Goal: Task Accomplishment & Management: Use online tool/utility

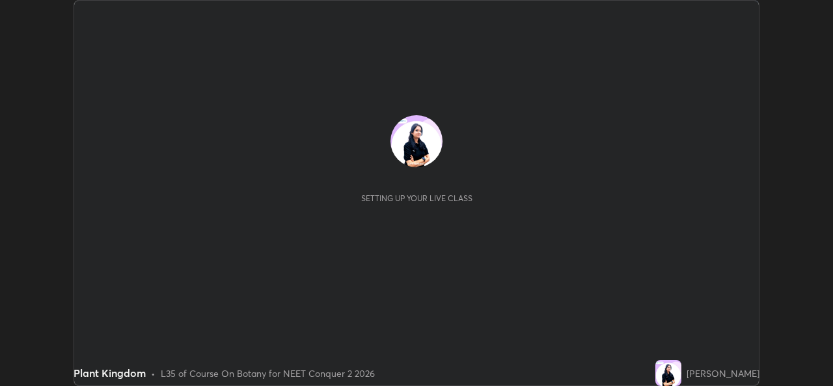
scroll to position [386, 833]
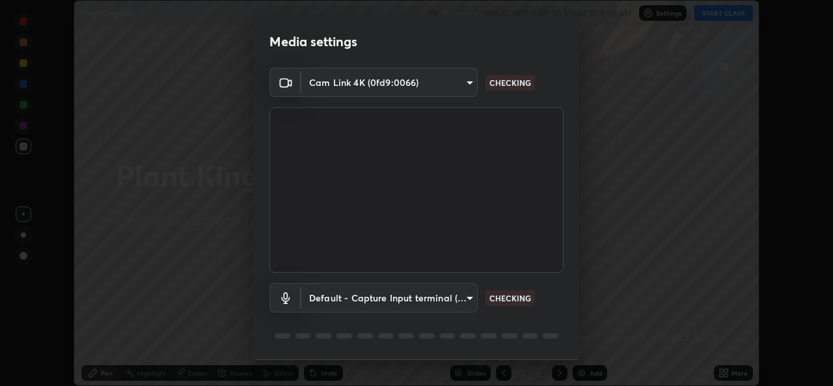
type input "49ae221ac10e7450fae1aa5d9d074b6745a4d7b76778b29691f85c0d3e1dda1d"
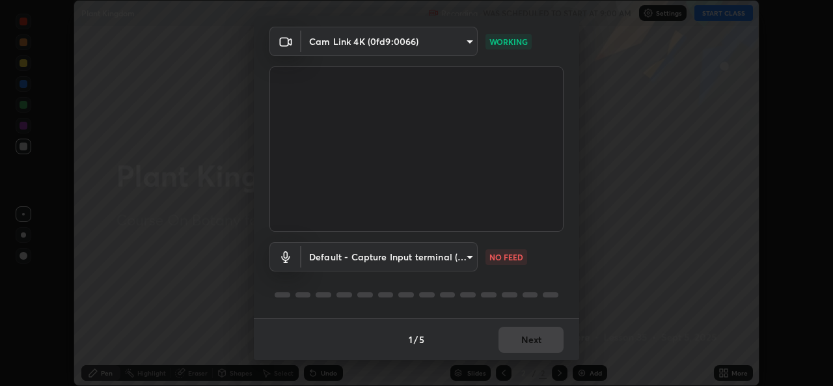
click at [464, 254] on body "Erase all Plant Kingdom Recording WAS SCHEDULED TO START AT 9:00 AM Settings ST…" at bounding box center [416, 193] width 833 height 386
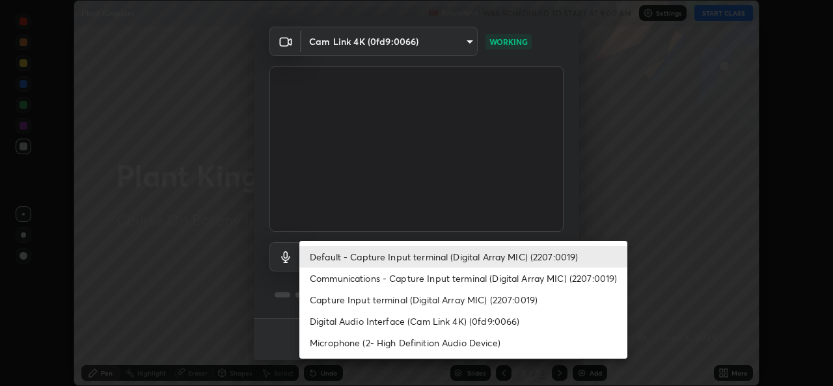
click at [672, 271] on div at bounding box center [416, 193] width 833 height 386
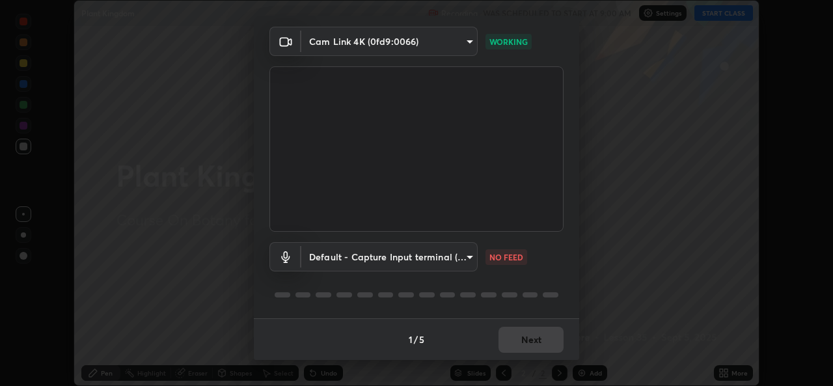
click at [503, 251] on p "NO FEED" at bounding box center [507, 257] width 34 height 12
click at [467, 257] on body "Erase all Plant Kingdom Recording WAS SCHEDULED TO START AT 9:00 AM Settings ST…" at bounding box center [416, 193] width 833 height 386
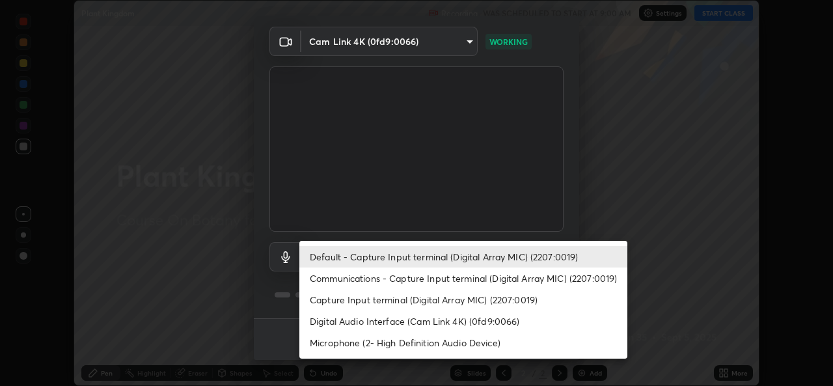
click at [487, 318] on li "Digital Audio Interface (Cam Link 4K) (0fd9:0066)" at bounding box center [463, 321] width 328 height 21
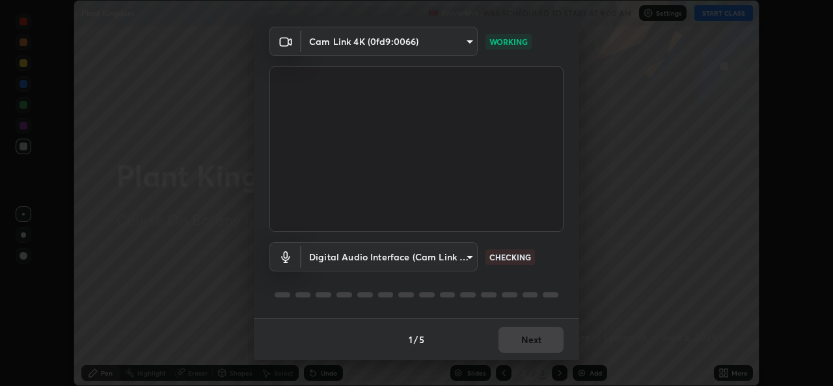
click at [462, 258] on body "Erase all Plant Kingdom Recording WAS SCHEDULED TO START AT 9:00 AM Settings ST…" at bounding box center [416, 193] width 833 height 386
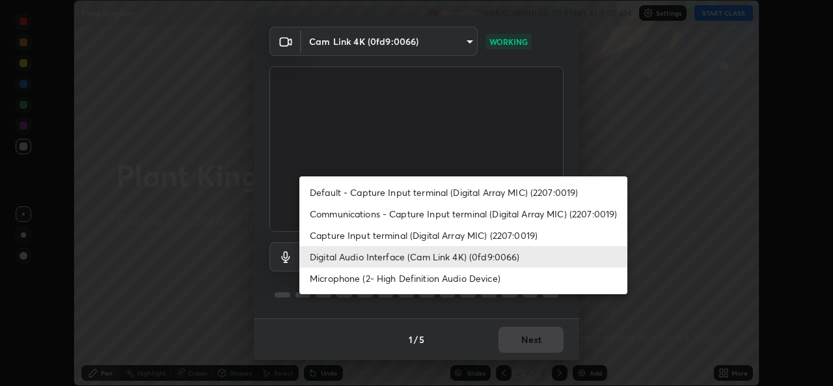
click at [503, 190] on li "Default - Capture Input terminal (Digital Array MIC) (2207:0019)" at bounding box center [463, 192] width 328 height 21
type input "default"
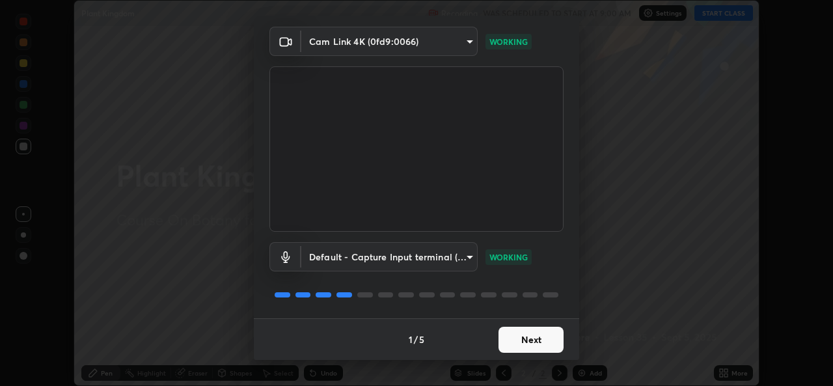
click at [530, 339] on button "Next" at bounding box center [531, 340] width 65 height 26
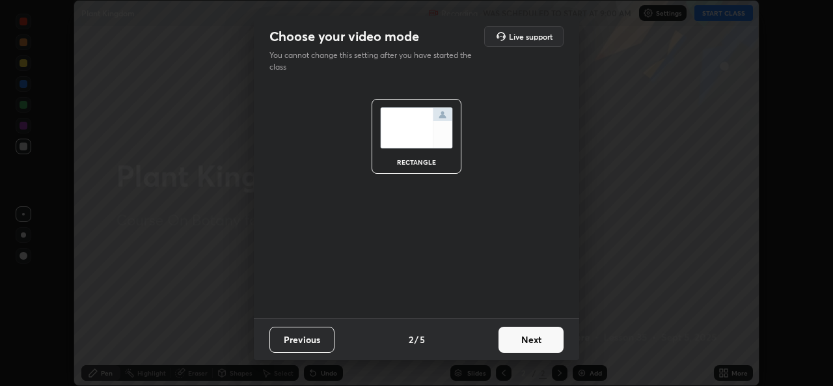
click at [538, 342] on button "Next" at bounding box center [531, 340] width 65 height 26
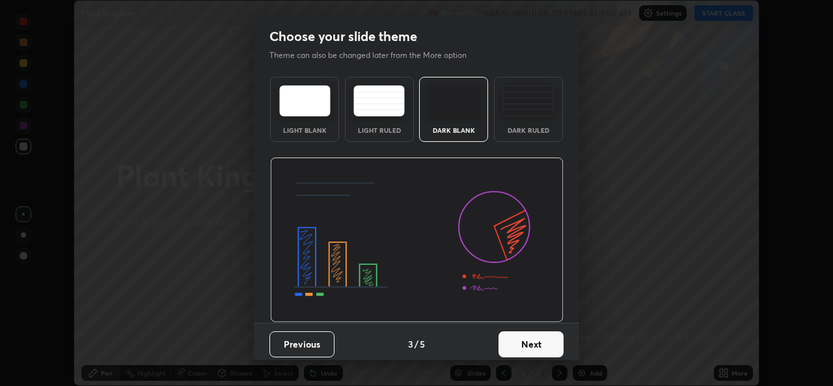
click at [549, 339] on button "Next" at bounding box center [531, 344] width 65 height 26
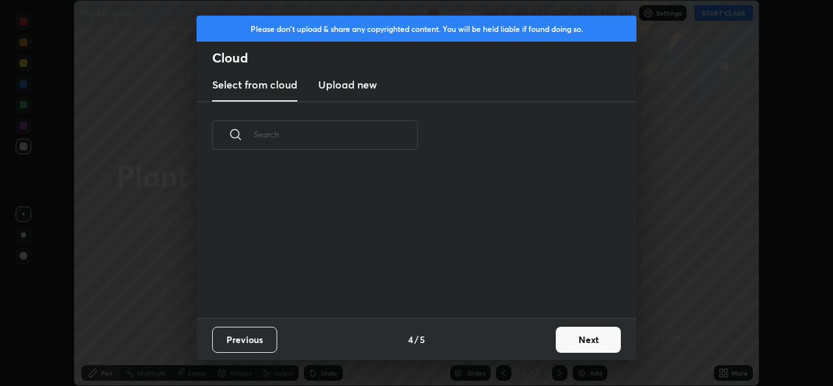
click at [580, 337] on button "Next" at bounding box center [588, 340] width 65 height 26
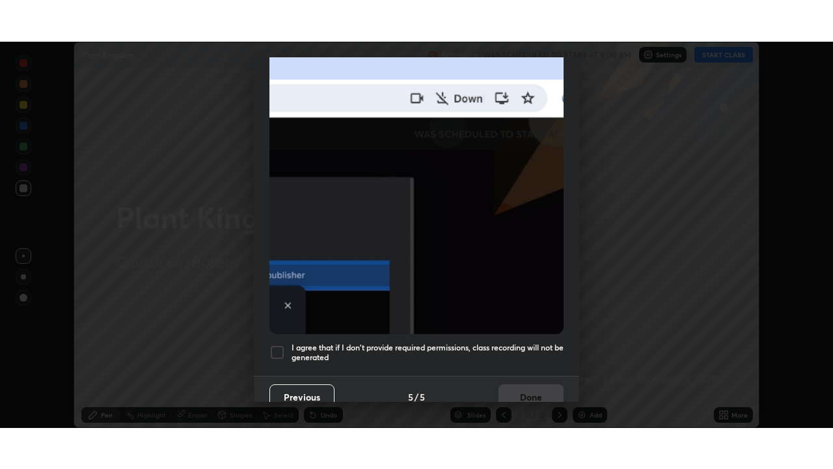
scroll to position [307, 0]
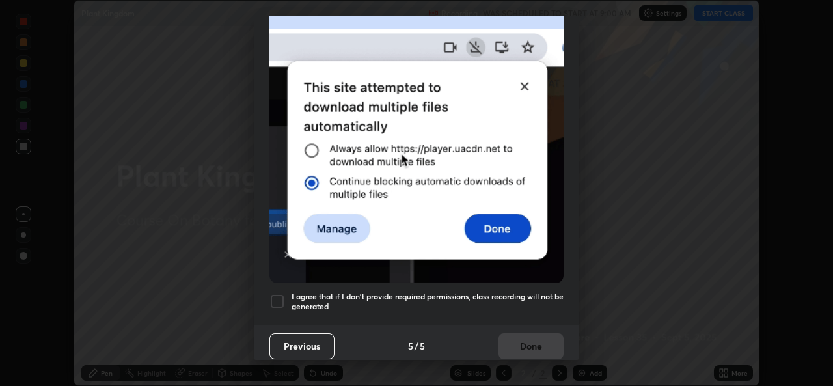
click at [276, 296] on div at bounding box center [278, 302] width 16 height 16
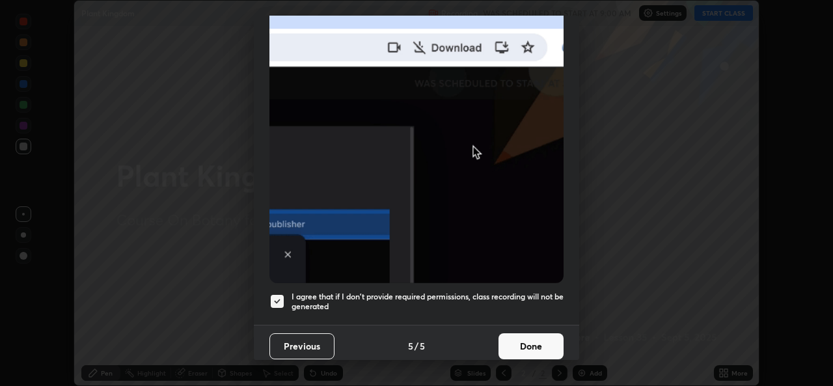
click at [537, 339] on button "Done" at bounding box center [531, 346] width 65 height 26
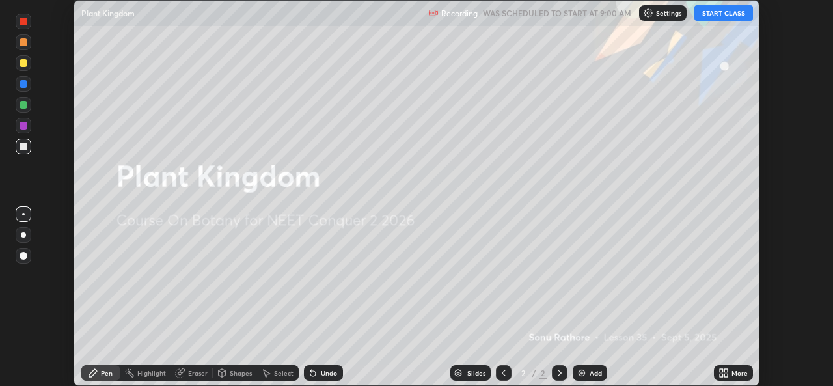
click at [730, 372] on div "More" at bounding box center [733, 373] width 39 height 16
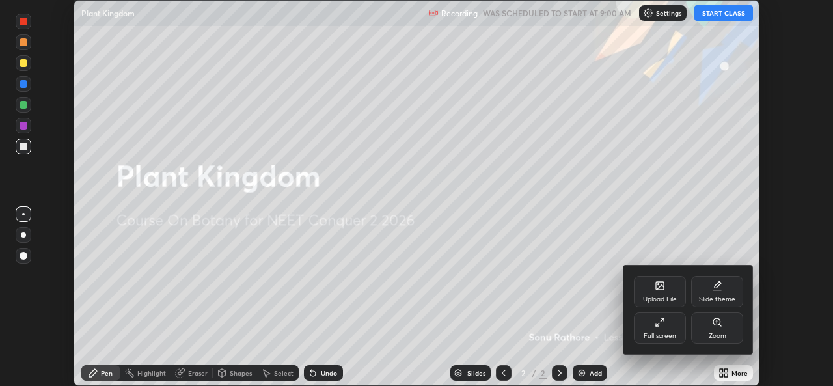
click at [661, 326] on icon at bounding box center [660, 322] width 10 height 10
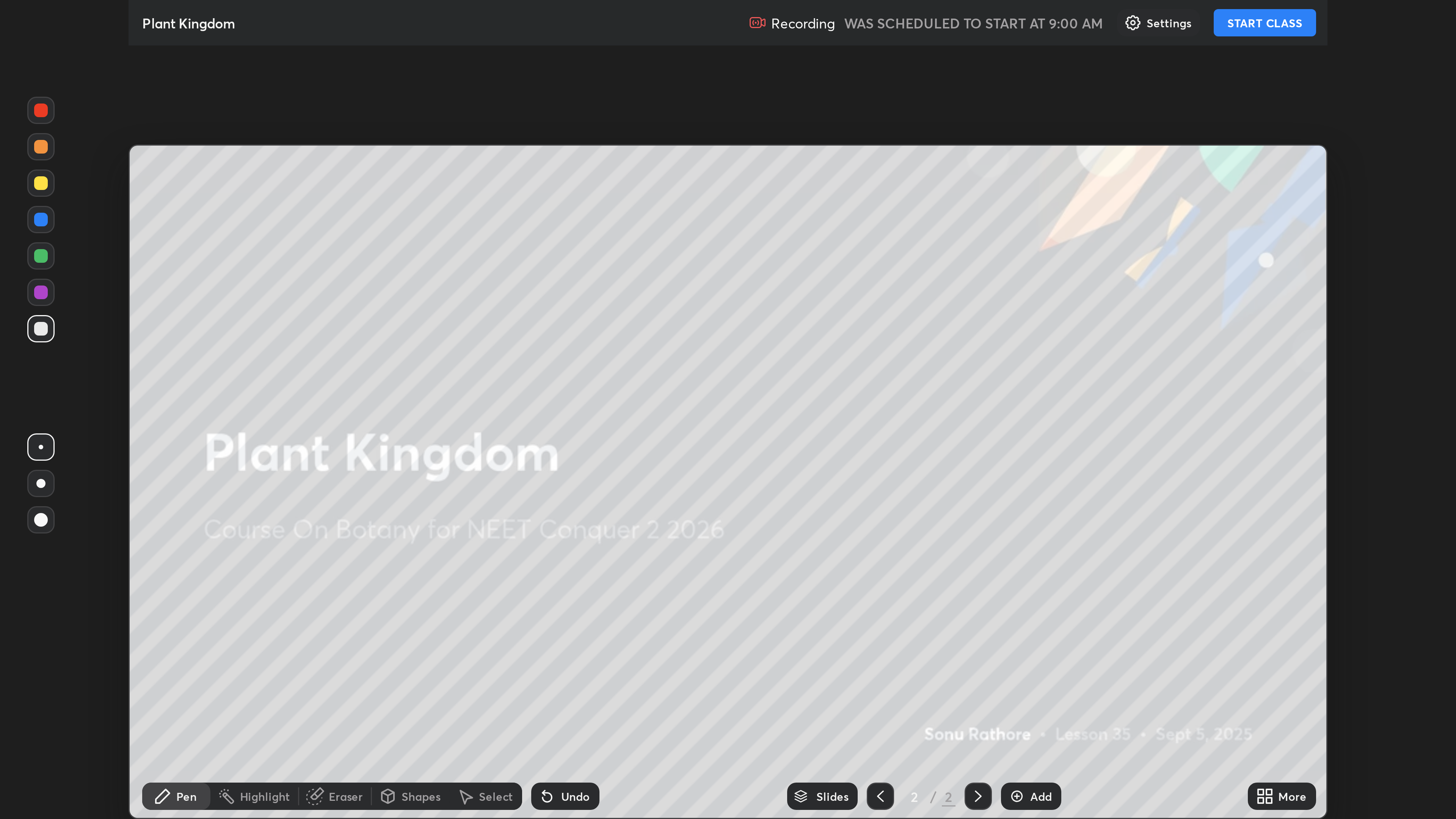
scroll to position [273, 485]
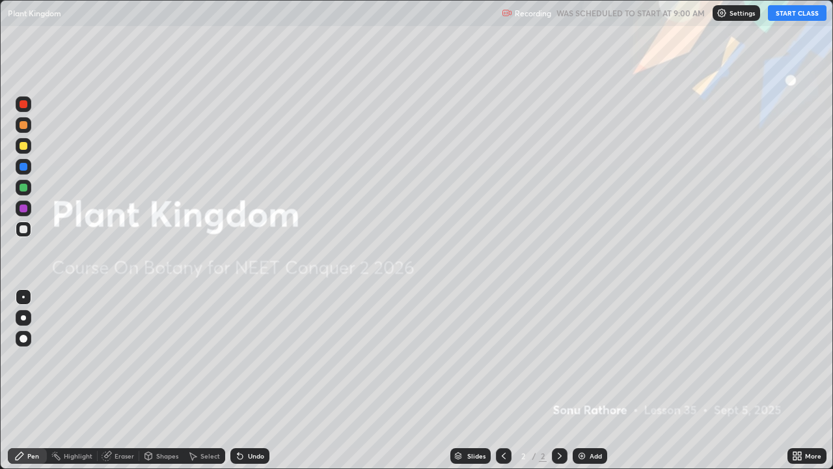
click at [803, 12] on button "START CLASS" at bounding box center [797, 13] width 59 height 16
click at [809, 12] on button "End Class" at bounding box center [800, 13] width 53 height 16
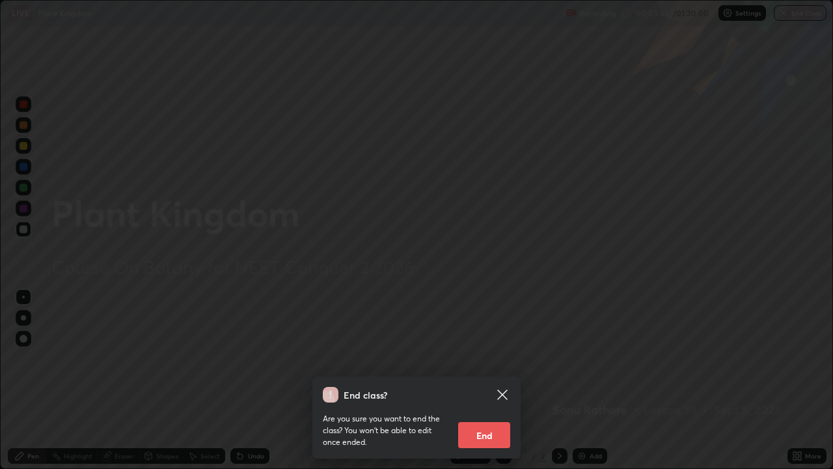
click at [489, 385] on button "End" at bounding box center [484, 435] width 52 height 26
